Goal: Download file/media

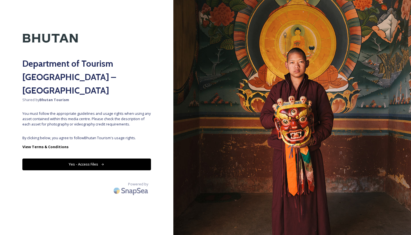
click at [114, 158] on button "Yes - Access Files" at bounding box center [86, 163] width 129 height 11
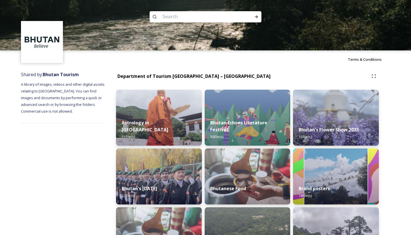
click at [188, 18] on input at bounding box center [198, 17] width 77 height 12
type input "Biking"
type input "cycling"
click at [257, 17] on icon at bounding box center [256, 16] width 3 height 3
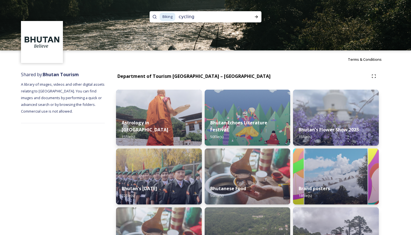
click at [212, 16] on input "cycling" at bounding box center [210, 17] width 69 height 12
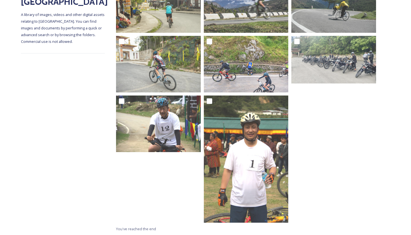
scroll to position [127, 0]
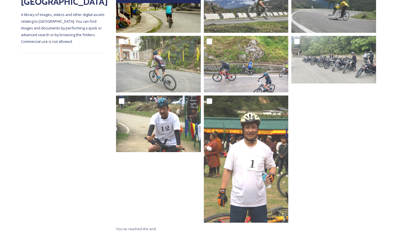
click at [181, 20] on img at bounding box center [158, 4] width 85 height 57
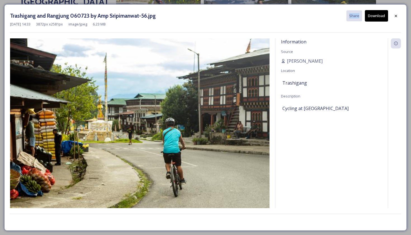
click at [181, 20] on div "Trashigang and Rangjung 060723 by Amp Sripimanwat-56.jpg Share Download" at bounding box center [205, 15] width 391 height 11
click at [373, 17] on button "Download" at bounding box center [376, 15] width 23 height 11
click at [398, 16] on icon at bounding box center [396, 16] width 4 height 4
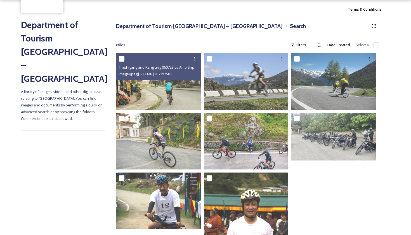
scroll to position [45, 0]
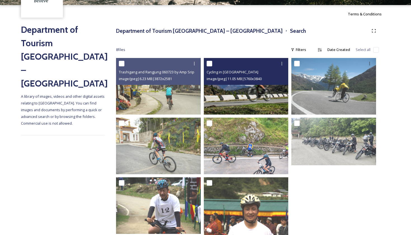
click at [263, 97] on img at bounding box center [246, 86] width 85 height 57
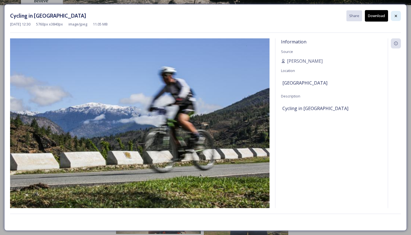
click at [392, 17] on div at bounding box center [396, 16] width 10 height 10
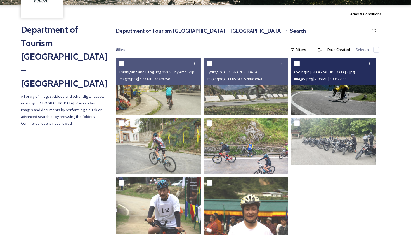
click at [313, 96] on img at bounding box center [334, 86] width 85 height 56
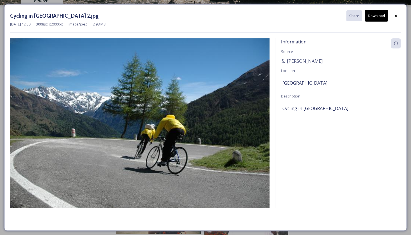
click at [313, 96] on div "Information Source Carissa Nimah Location Bhutan Description Cycling in Bhutan" at bounding box center [332, 123] width 112 height 170
click at [396, 17] on icon at bounding box center [396, 16] width 4 height 4
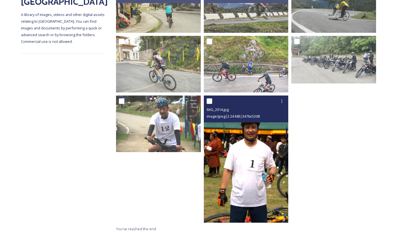
scroll to position [127, 0]
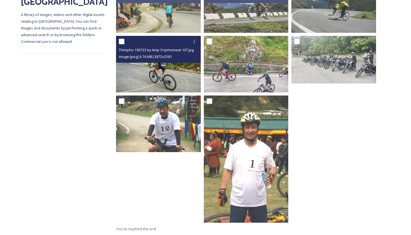
click at [171, 74] on img at bounding box center [158, 64] width 85 height 57
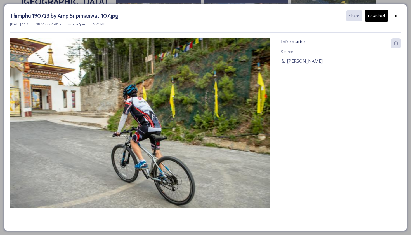
click at [171, 74] on img at bounding box center [140, 124] width 260 height 173
click at [396, 15] on icon at bounding box center [396, 16] width 4 height 4
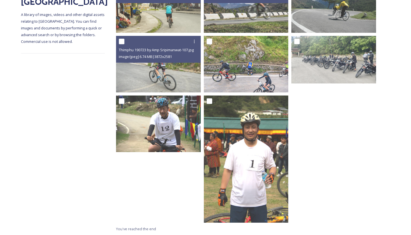
scroll to position [127, 0]
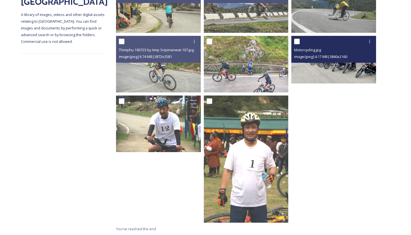
click at [331, 63] on img at bounding box center [334, 60] width 85 height 48
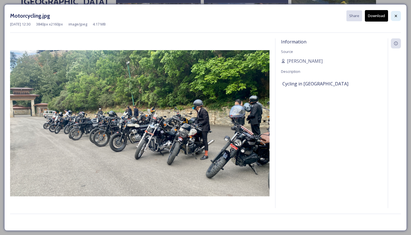
click at [395, 17] on icon at bounding box center [396, 16] width 4 height 4
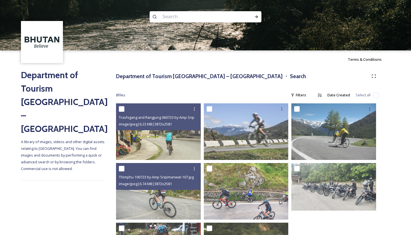
click at [199, 15] on input at bounding box center [198, 17] width 77 height 12
click at [259, 16] on icon at bounding box center [256, 17] width 4 height 4
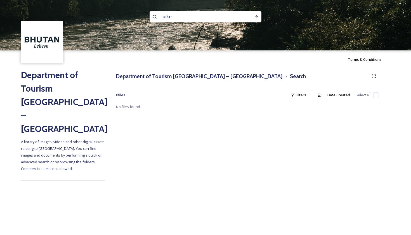
click at [218, 24] on img at bounding box center [205, 25] width 411 height 50
click at [211, 18] on input "bike" at bounding box center [198, 17] width 77 height 12
type input "biking"
click at [258, 14] on div "Run Search" at bounding box center [257, 17] width 10 height 10
click at [216, 17] on input at bounding box center [210, 17] width 69 height 12
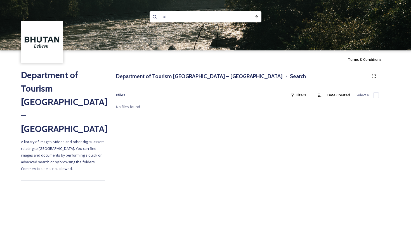
type input "b"
type input "cycling"
click at [257, 17] on icon at bounding box center [256, 16] width 3 height 3
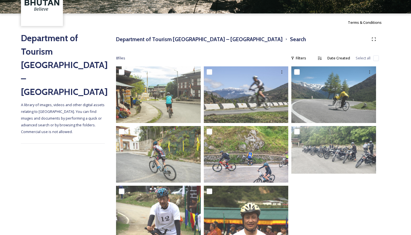
scroll to position [41, 0]
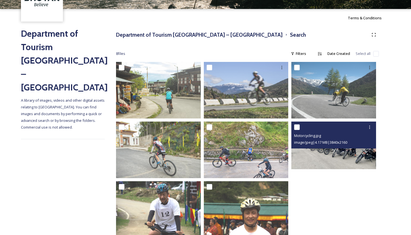
click at [311, 139] on div "image/jpeg | 4.17 MB | 3840 x 2160" at bounding box center [334, 142] width 81 height 7
click at [318, 157] on img at bounding box center [334, 145] width 85 height 48
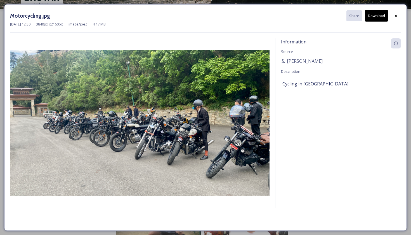
click at [184, 118] on img at bounding box center [140, 123] width 260 height 146
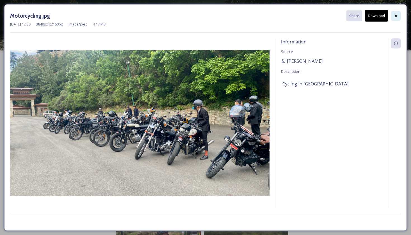
click at [395, 17] on icon at bounding box center [396, 16] width 4 height 4
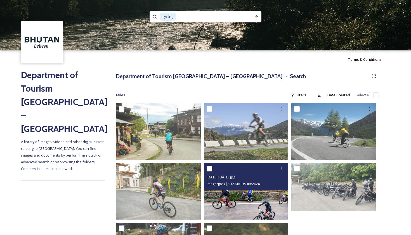
click at [249, 203] on img at bounding box center [246, 191] width 85 height 57
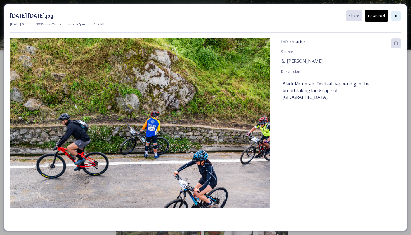
click at [396, 16] on icon at bounding box center [396, 16] width 4 height 4
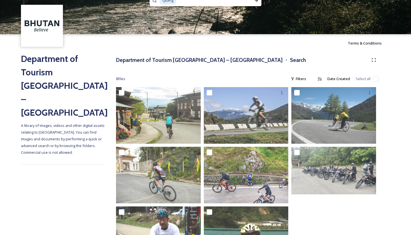
scroll to position [11, 0]
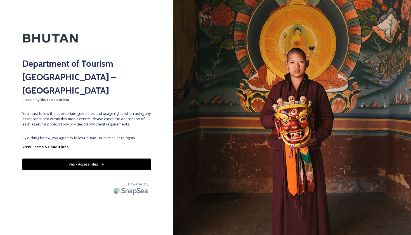
click at [117, 158] on button "Yes - Access Files" at bounding box center [86, 163] width 129 height 11
